Goal: Information Seeking & Learning: Learn about a topic

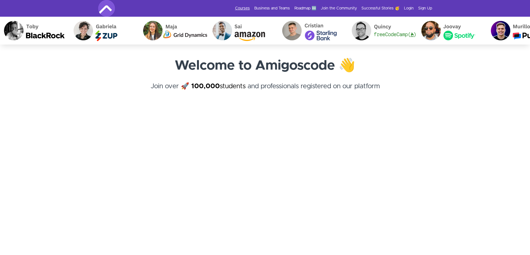
click at [244, 9] on link "Courses" at bounding box center [242, 9] width 15 height 6
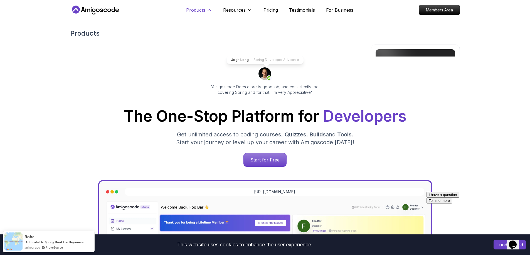
click at [204, 9] on p "Products" at bounding box center [195, 10] width 19 height 7
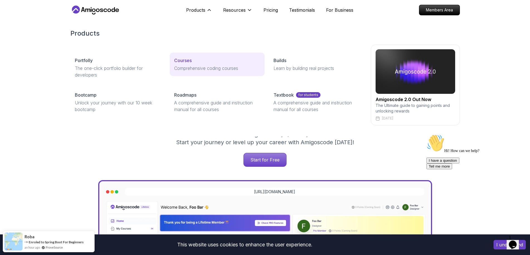
click at [186, 56] on link "Courses Comprehensive coding courses" at bounding box center [217, 64] width 95 height 23
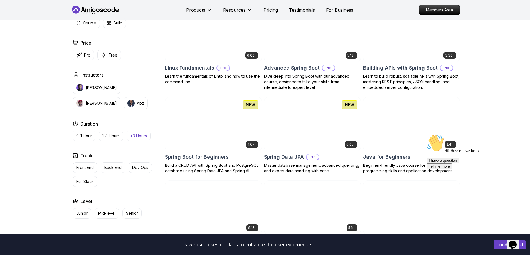
scroll to position [267, 0]
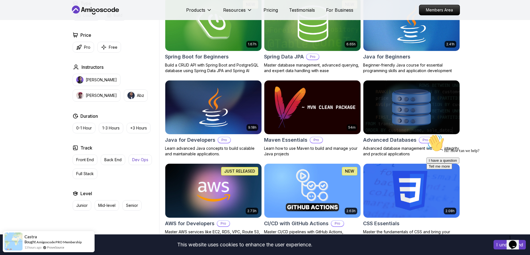
click at [137, 160] on p "Dev Ops" at bounding box center [140, 160] width 16 height 6
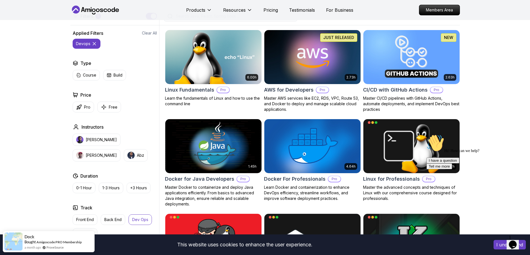
scroll to position [134, 0]
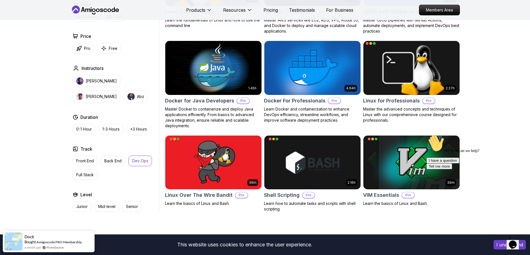
scroll to position [167, 0]
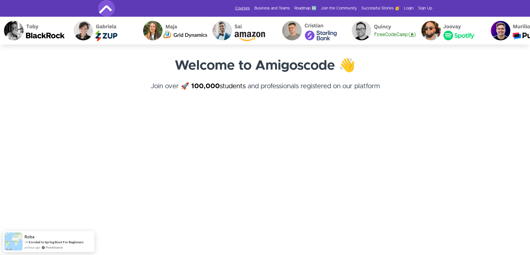
click at [240, 6] on link "Courses" at bounding box center [242, 9] width 15 height 6
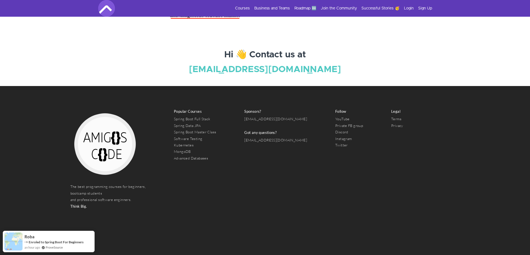
scroll to position [2000, 0]
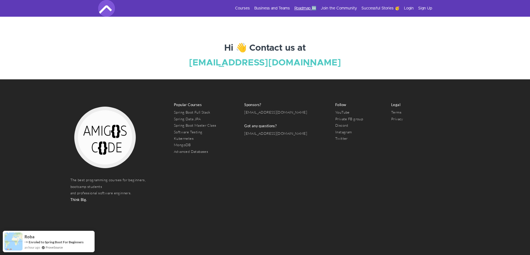
click at [313, 8] on link "Roadmap 🆕" at bounding box center [306, 9] width 22 height 6
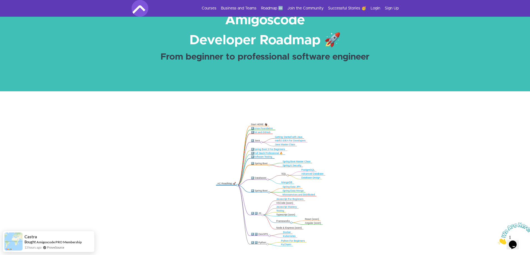
scroll to position [67, 0]
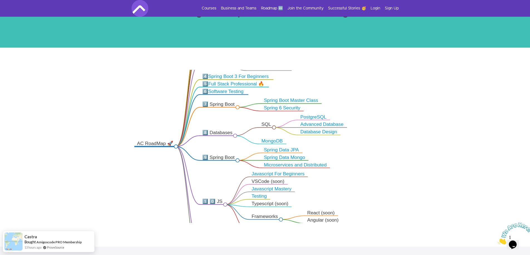
click at [318, 130] on link "Database Design" at bounding box center [319, 131] width 37 height 5
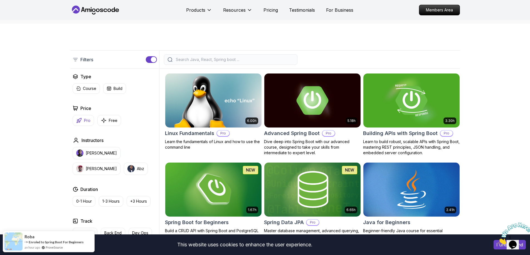
scroll to position [167, 0]
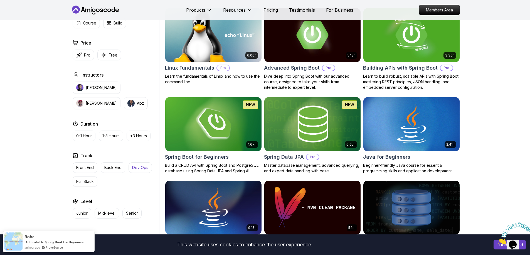
click at [133, 170] on p "Dev Ops" at bounding box center [140, 168] width 16 height 6
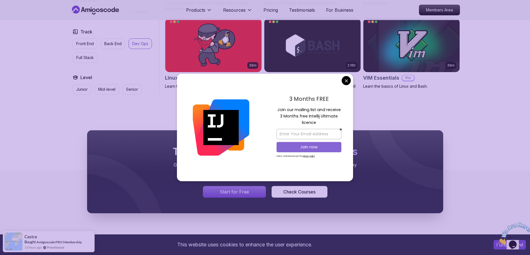
scroll to position [144, 0]
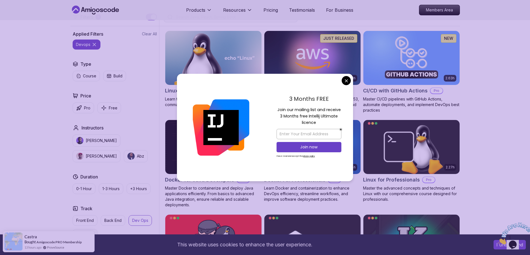
click at [345, 84] on body "This website uses cookies to enhance the user experience. I understand Products…" at bounding box center [265, 222] width 530 height 733
